Goal: Information Seeking & Learning: Learn about a topic

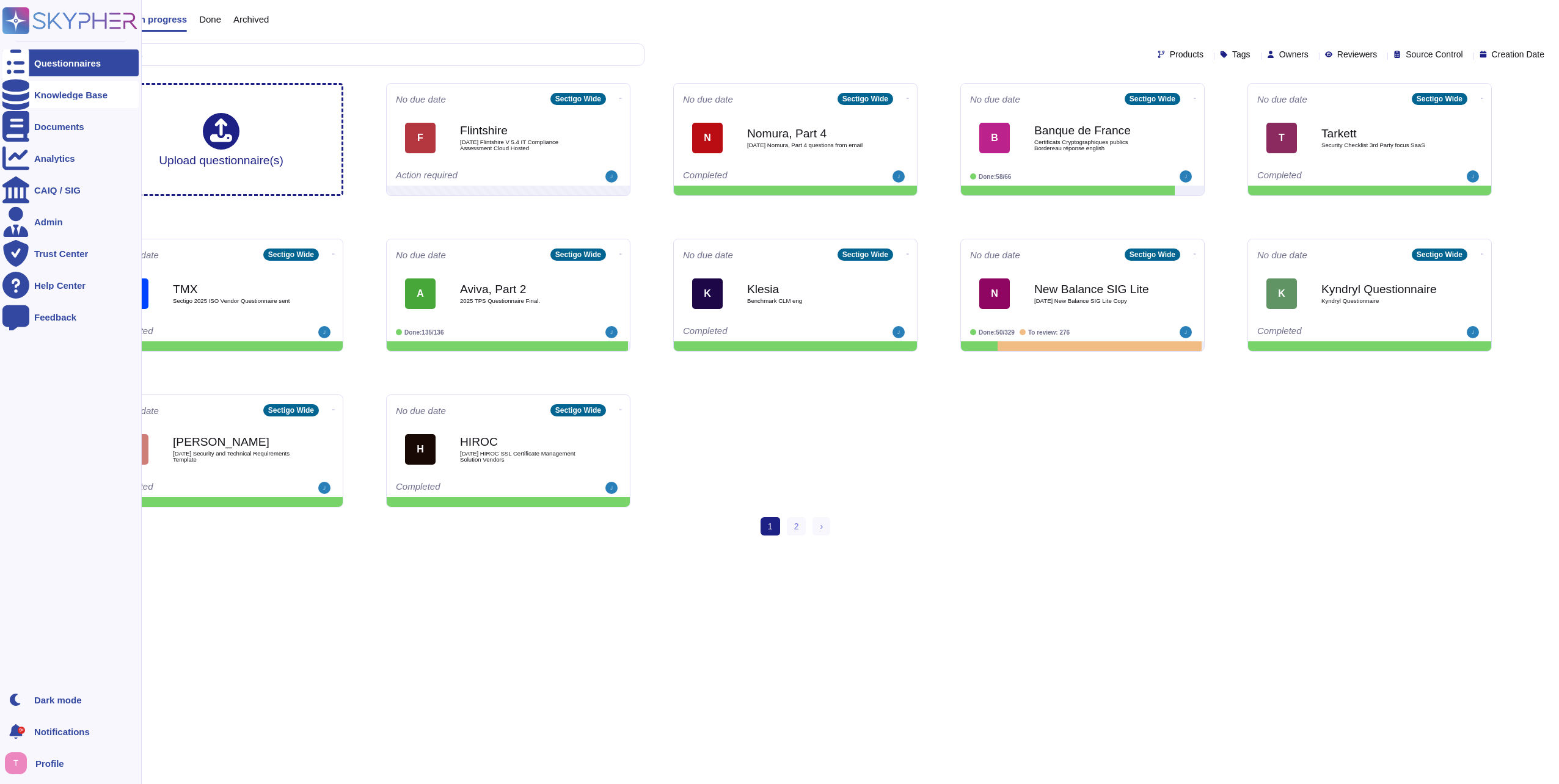
click at [58, 98] on div "Knowledge Base" at bounding box center [71, 95] width 73 height 9
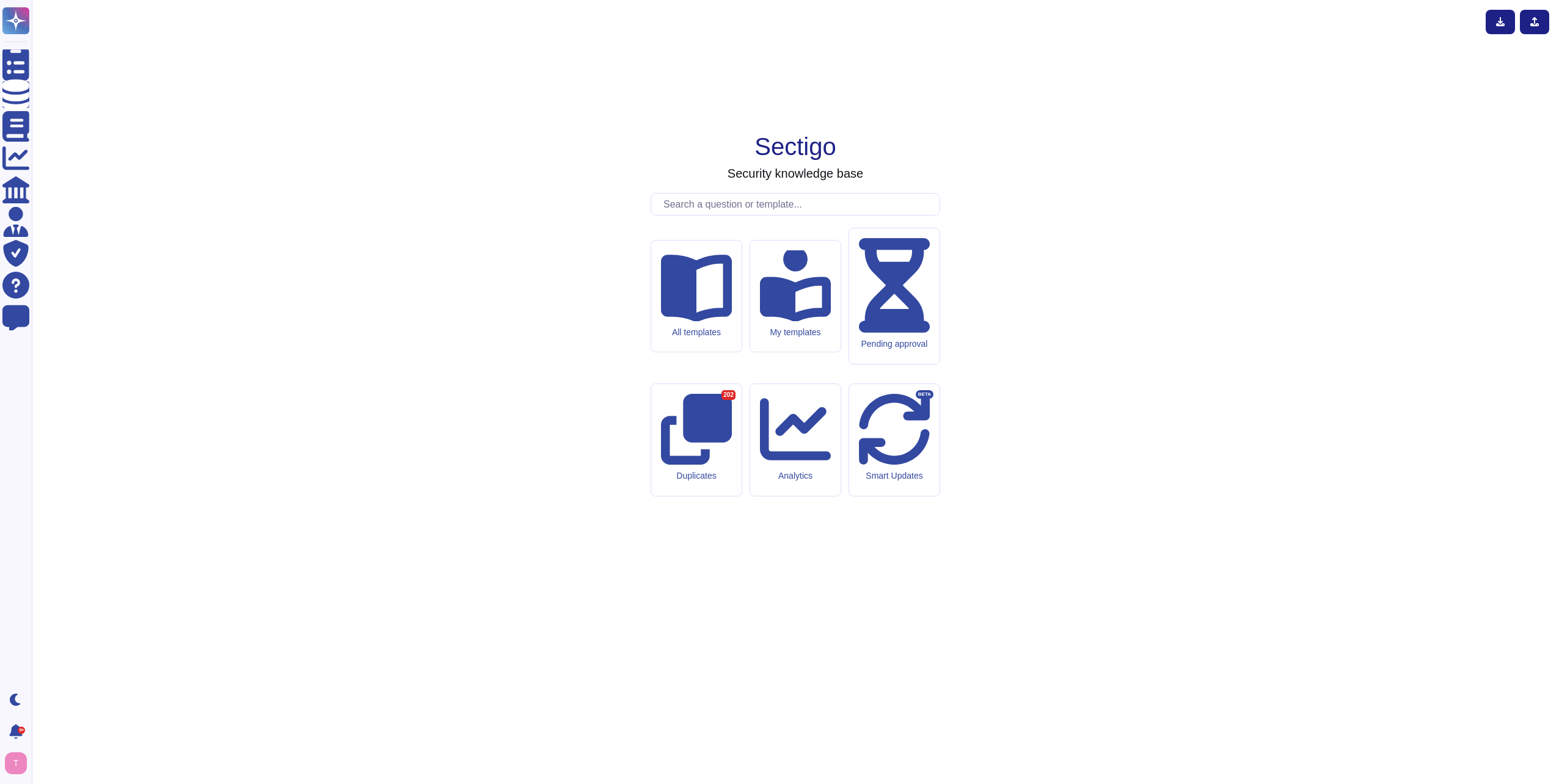
click at [748, 215] on input "text" at bounding box center [798, 204] width 282 height 22
